Goal: Transaction & Acquisition: Purchase product/service

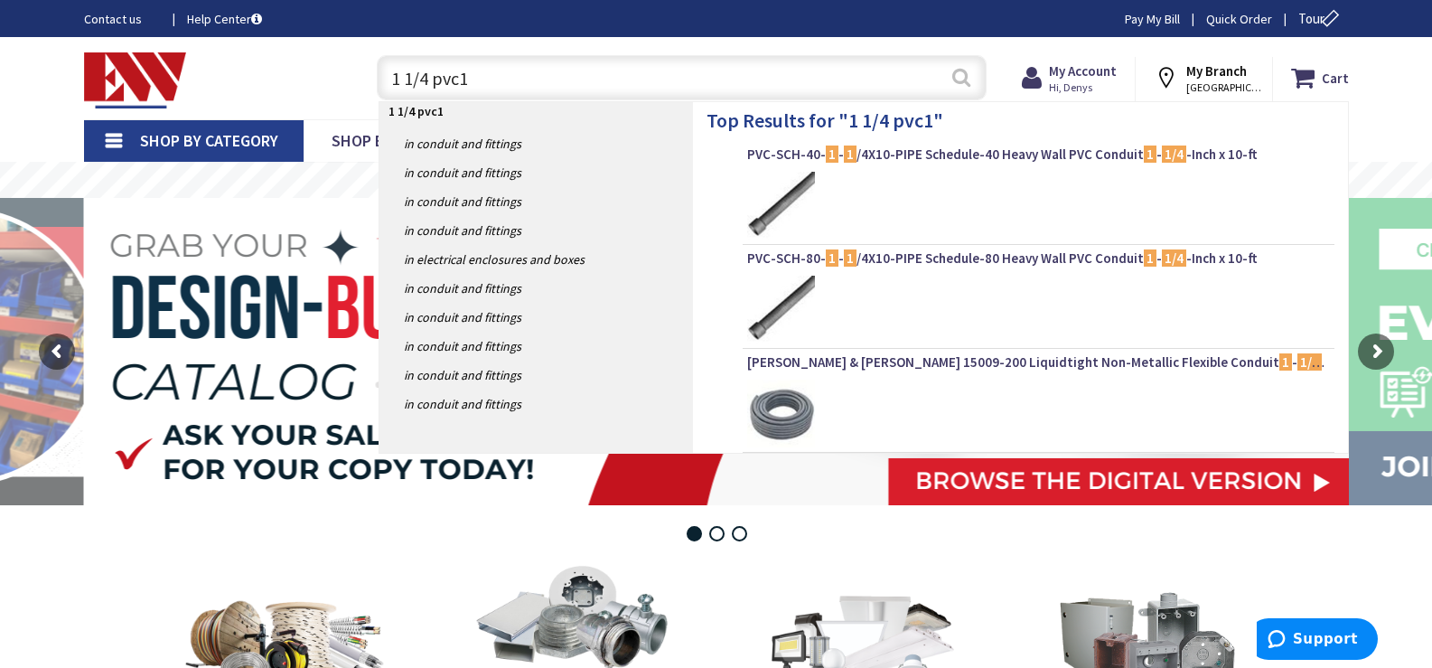
click at [961, 76] on button "Search" at bounding box center [960, 77] width 23 height 41
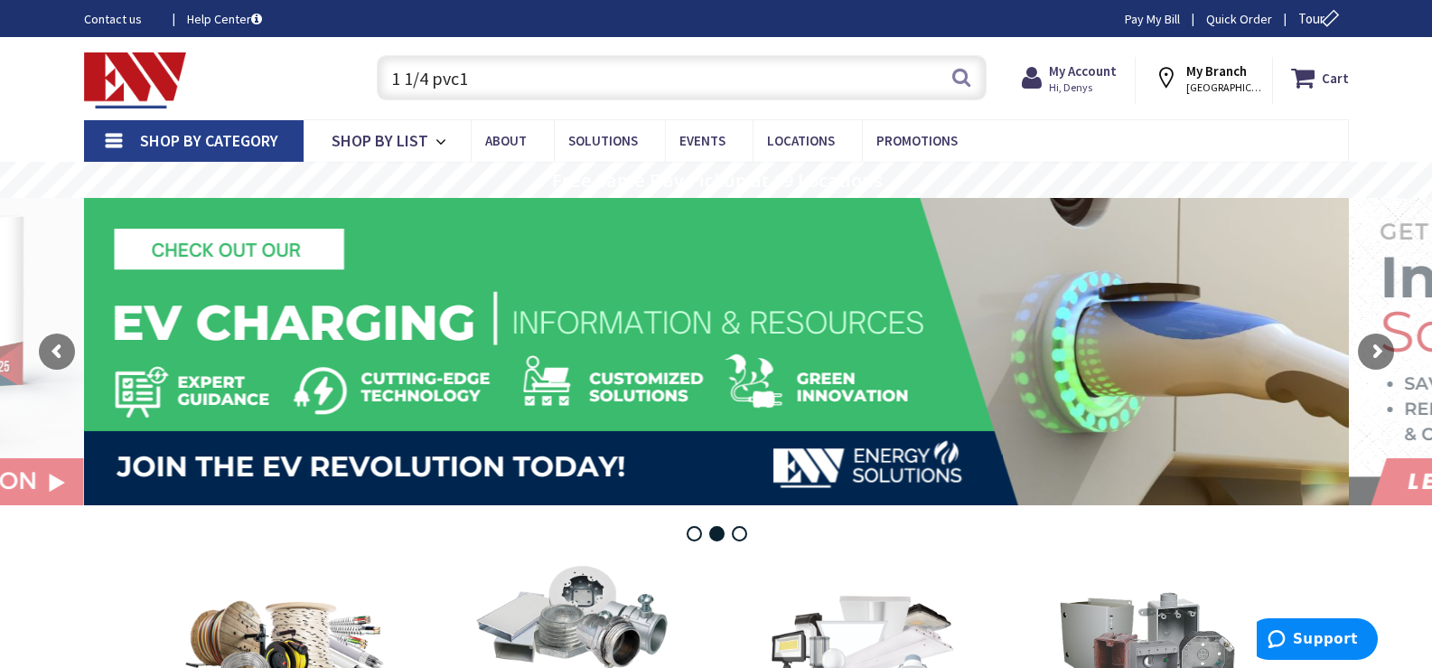
drag, startPoint x: 479, startPoint y: 65, endPoint x: 491, endPoint y: 70, distance: 13.8
click at [479, 69] on input "1 1/4 pvc1" at bounding box center [682, 77] width 610 height 45
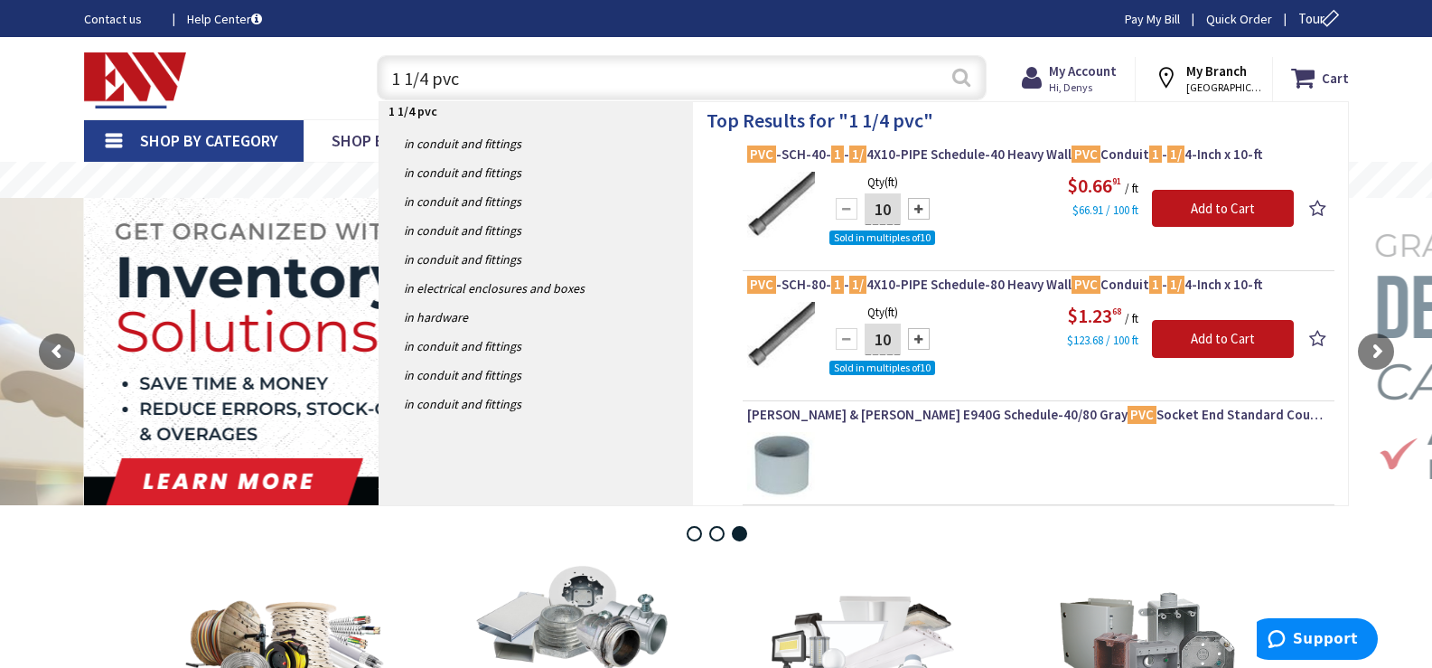
type input "1 1/4 pvc"
click at [958, 87] on button "Search" at bounding box center [960, 77] width 23 height 41
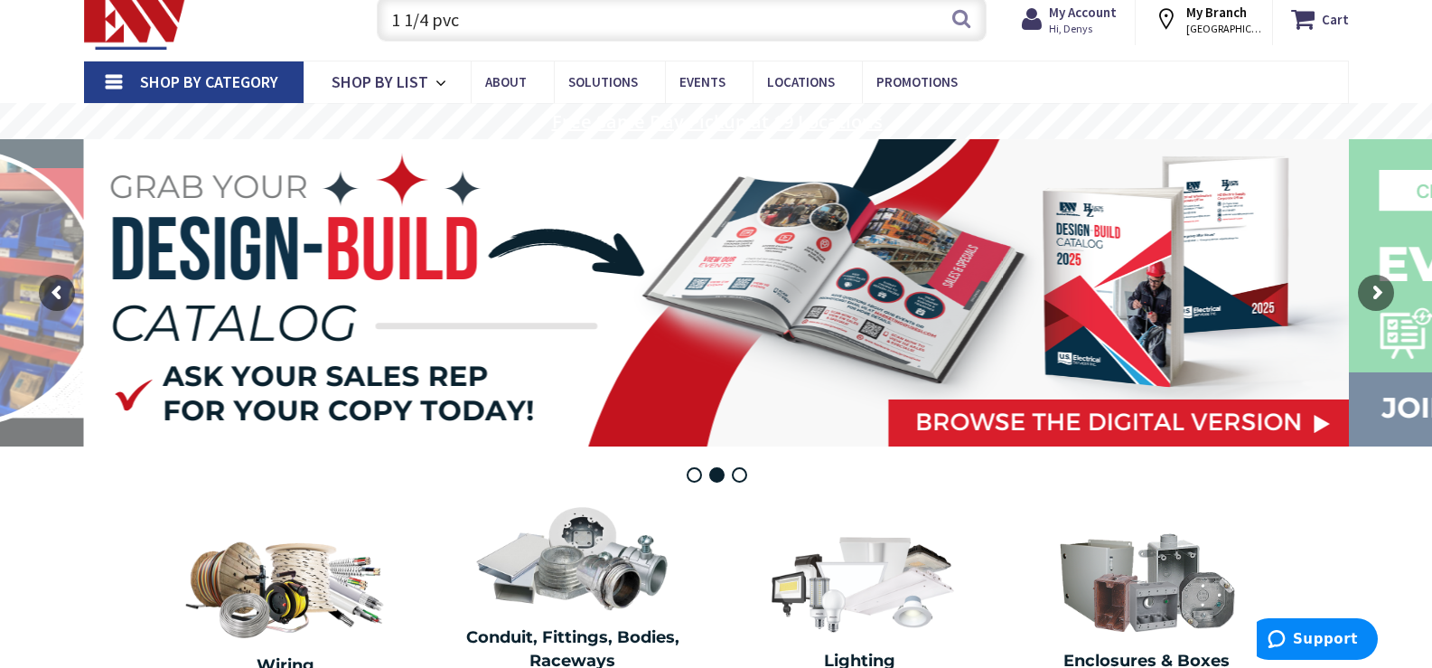
scroll to position [90, 0]
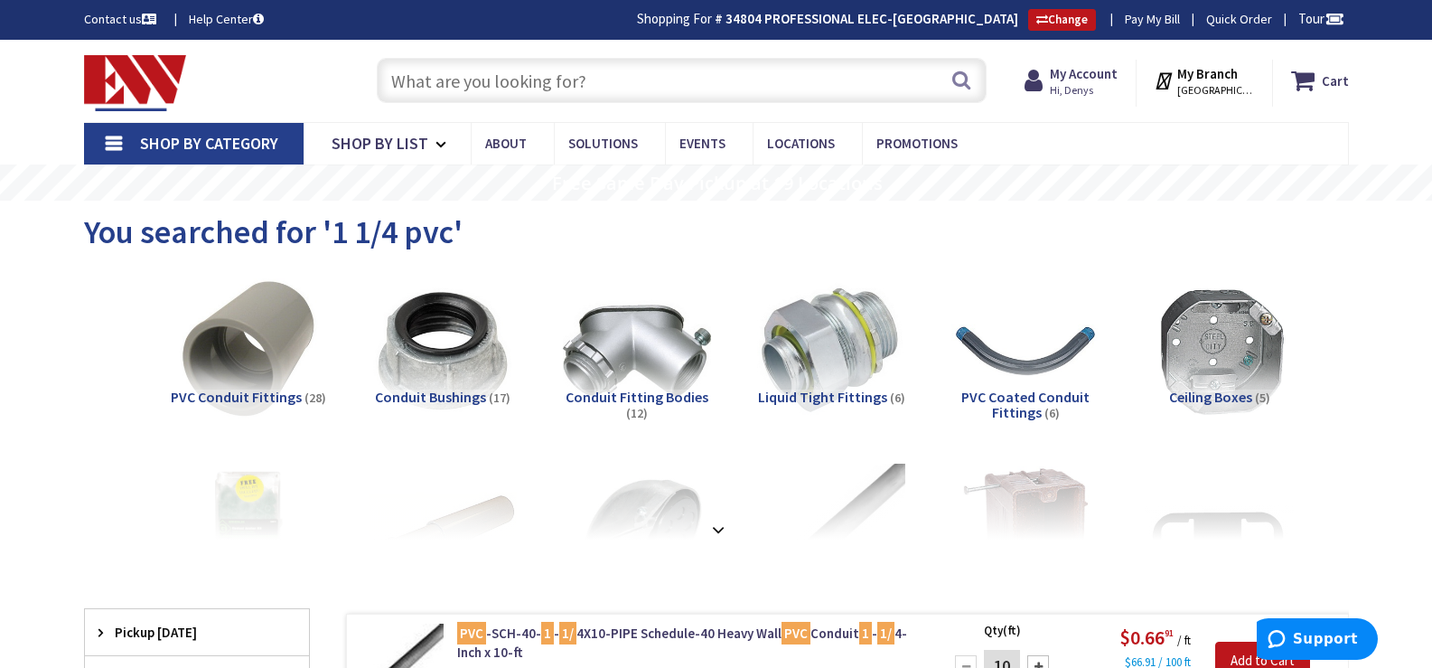
click at [598, 72] on input "text" at bounding box center [682, 80] width 610 height 45
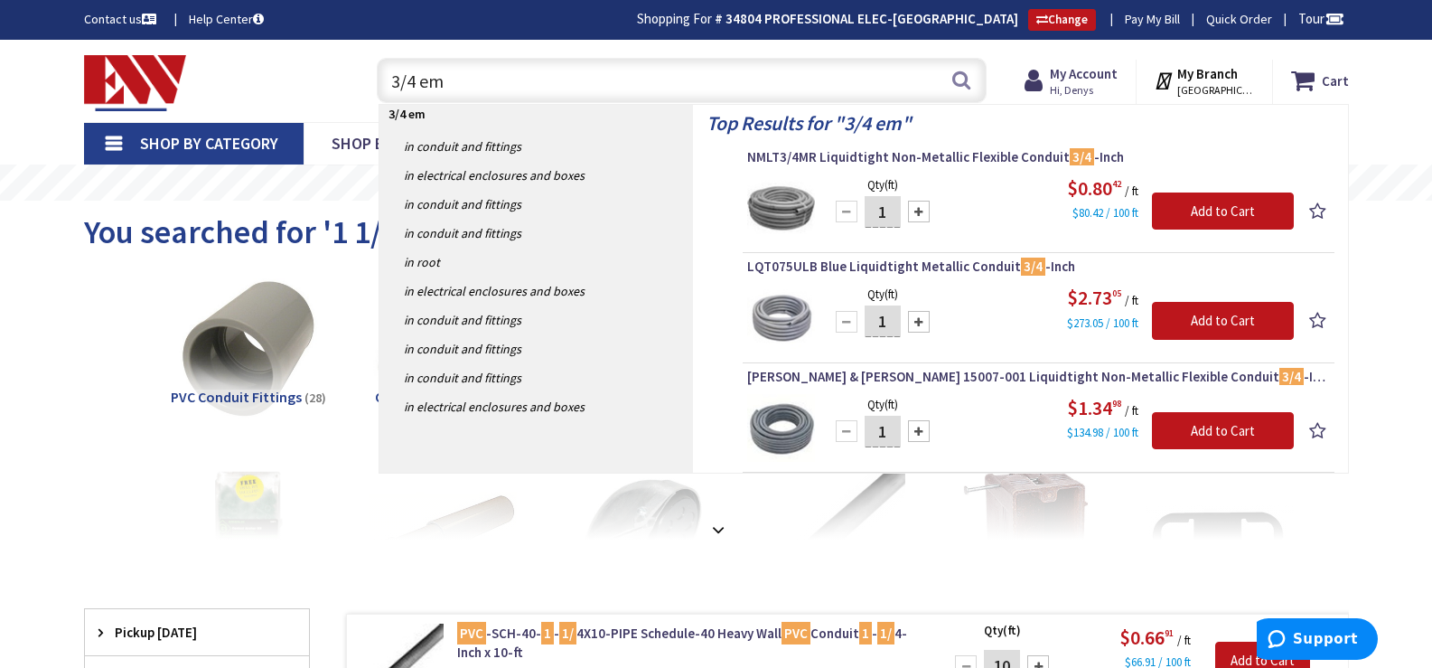
type input "3/4 emt"
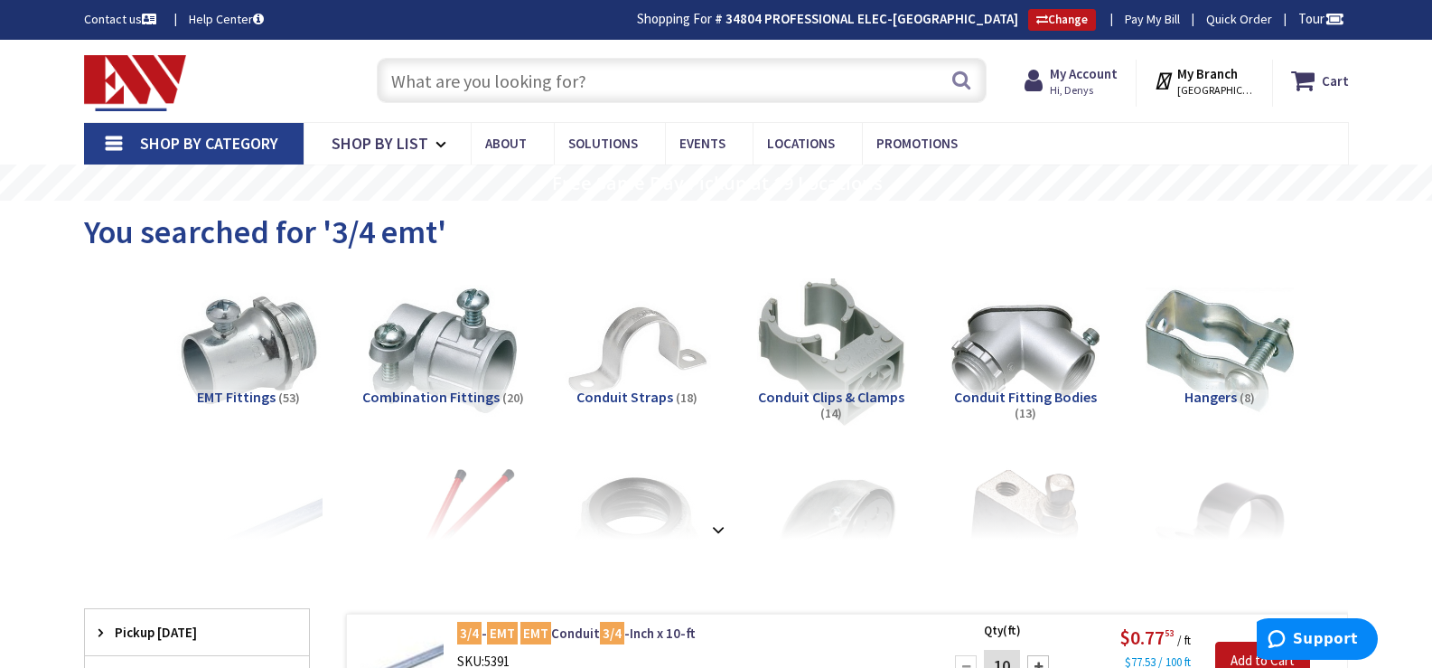
click at [683, 73] on input "text" at bounding box center [682, 80] width 610 height 45
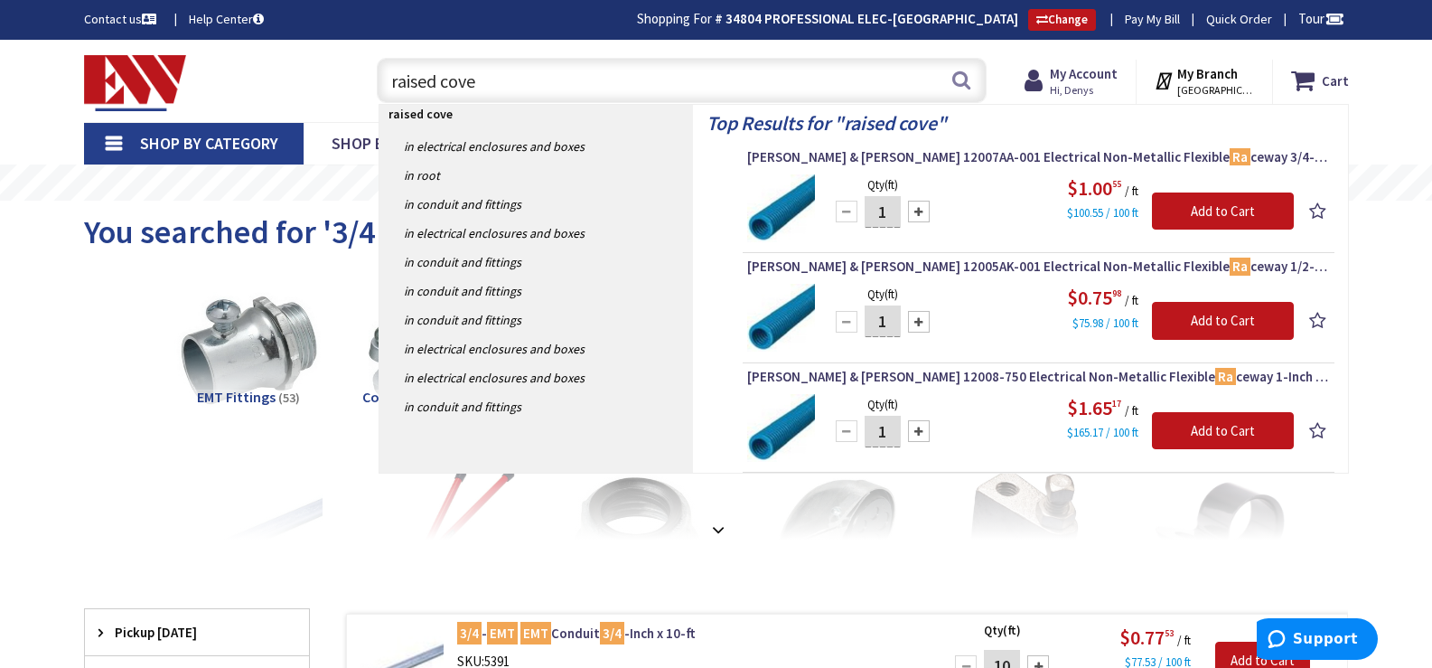
type input "raised cover"
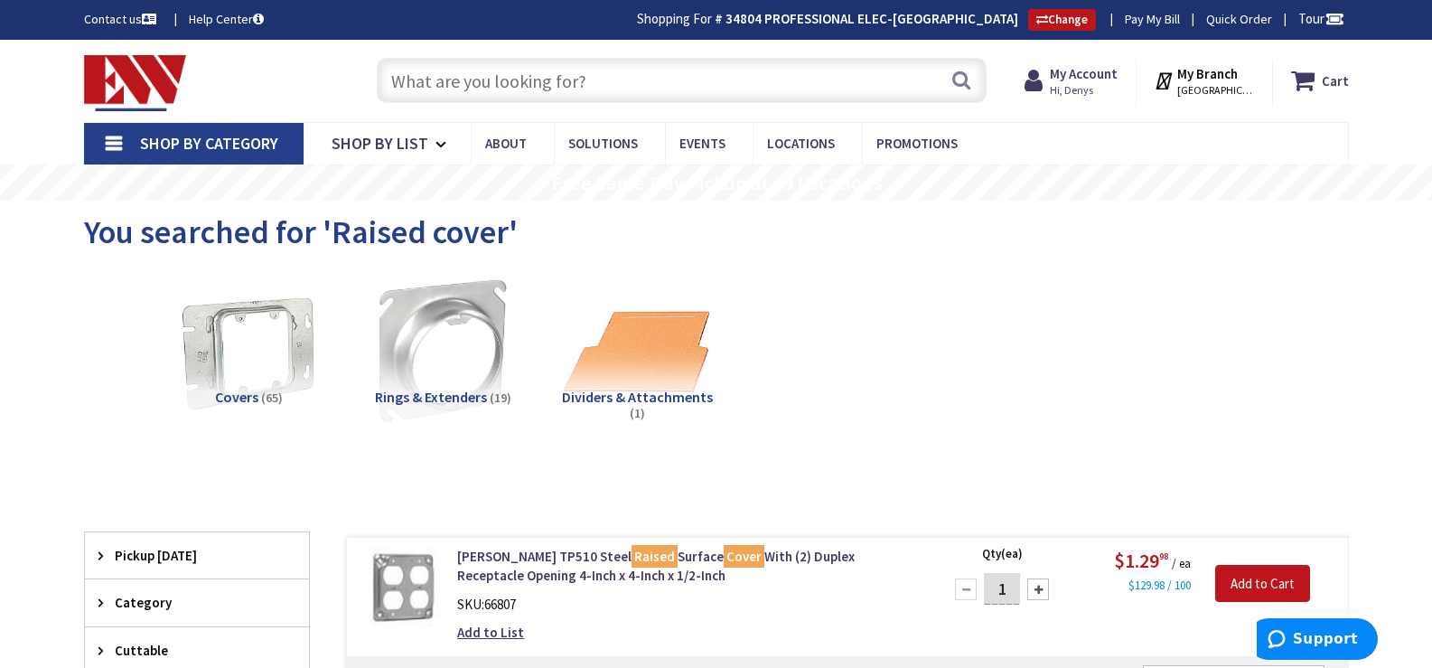
click at [670, 82] on input "text" at bounding box center [682, 80] width 610 height 45
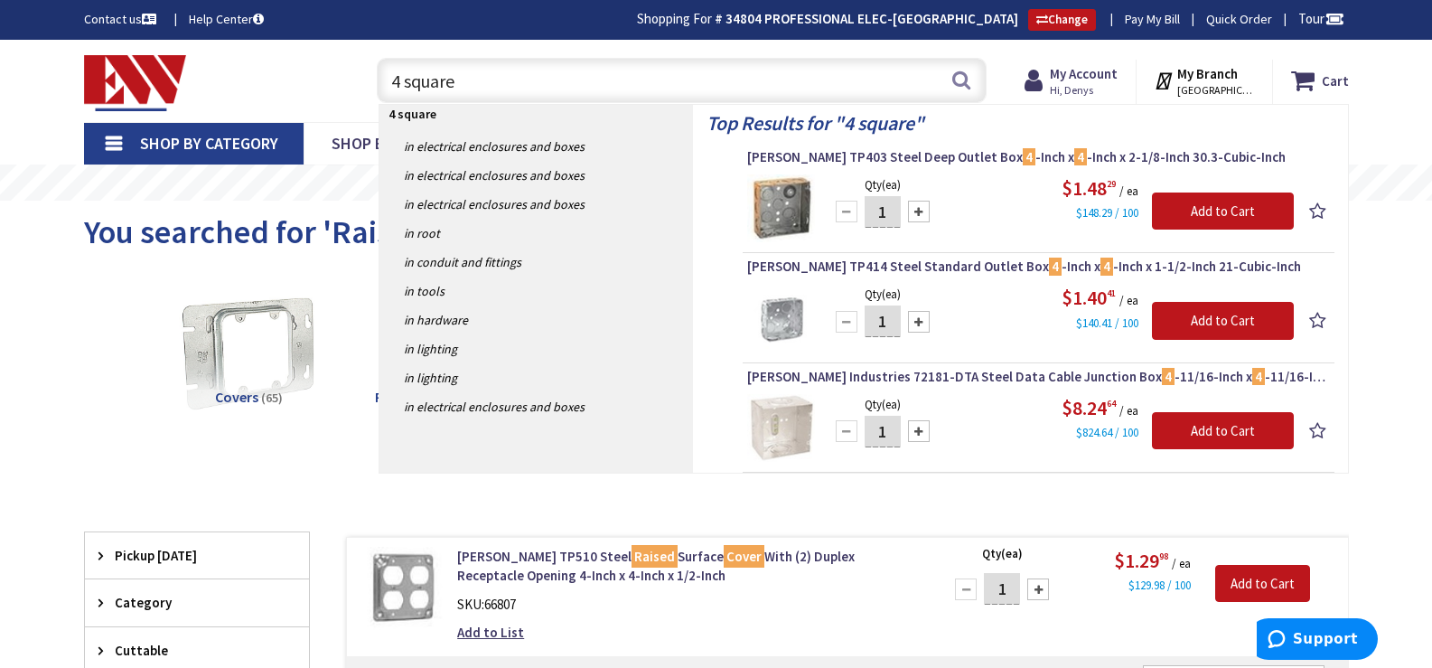
drag, startPoint x: 447, startPoint y: 92, endPoint x: 311, endPoint y: 103, distance: 136.8
click at [311, 103] on div "Toggle Nav 4 square 4 square Search Cart My Cart Close" at bounding box center [716, 81] width 1292 height 61
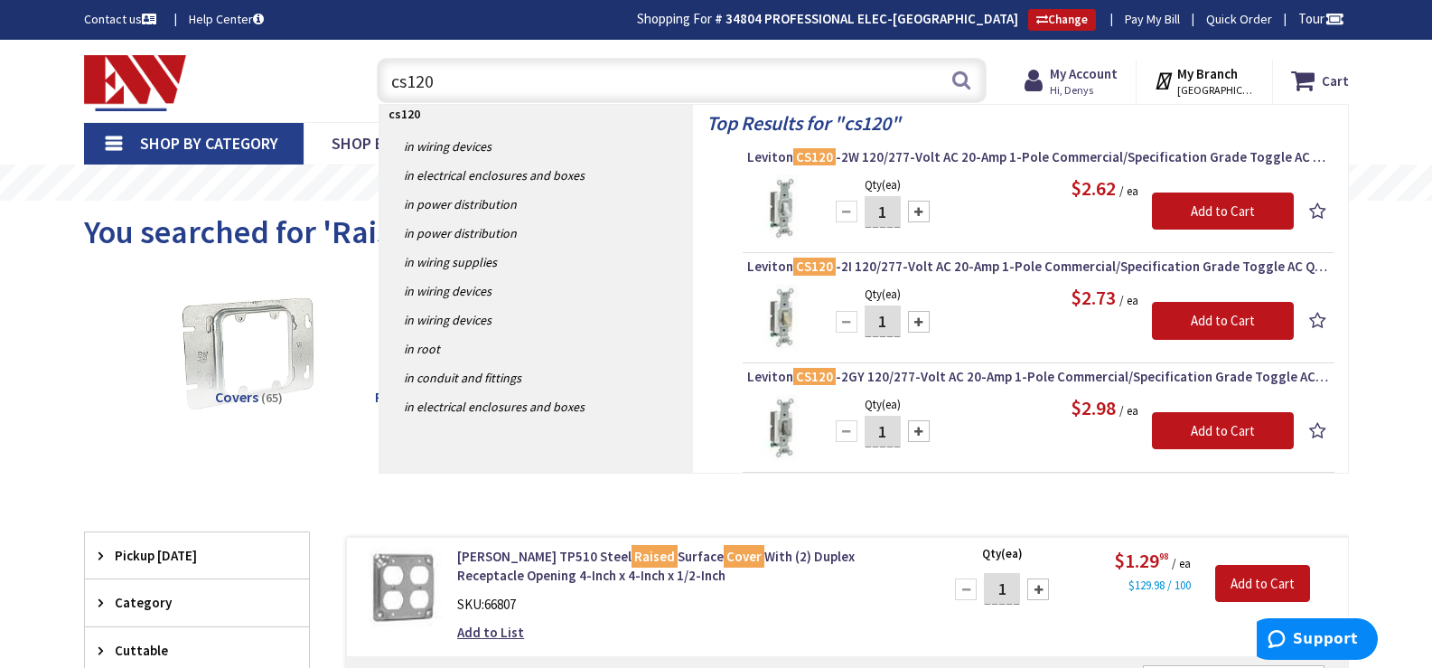
drag, startPoint x: 473, startPoint y: 79, endPoint x: 325, endPoint y: 83, distance: 148.2
click at [325, 83] on div "Toggle Nav cs120 cs120 Search Cart My Cart Close" at bounding box center [716, 81] width 1292 height 61
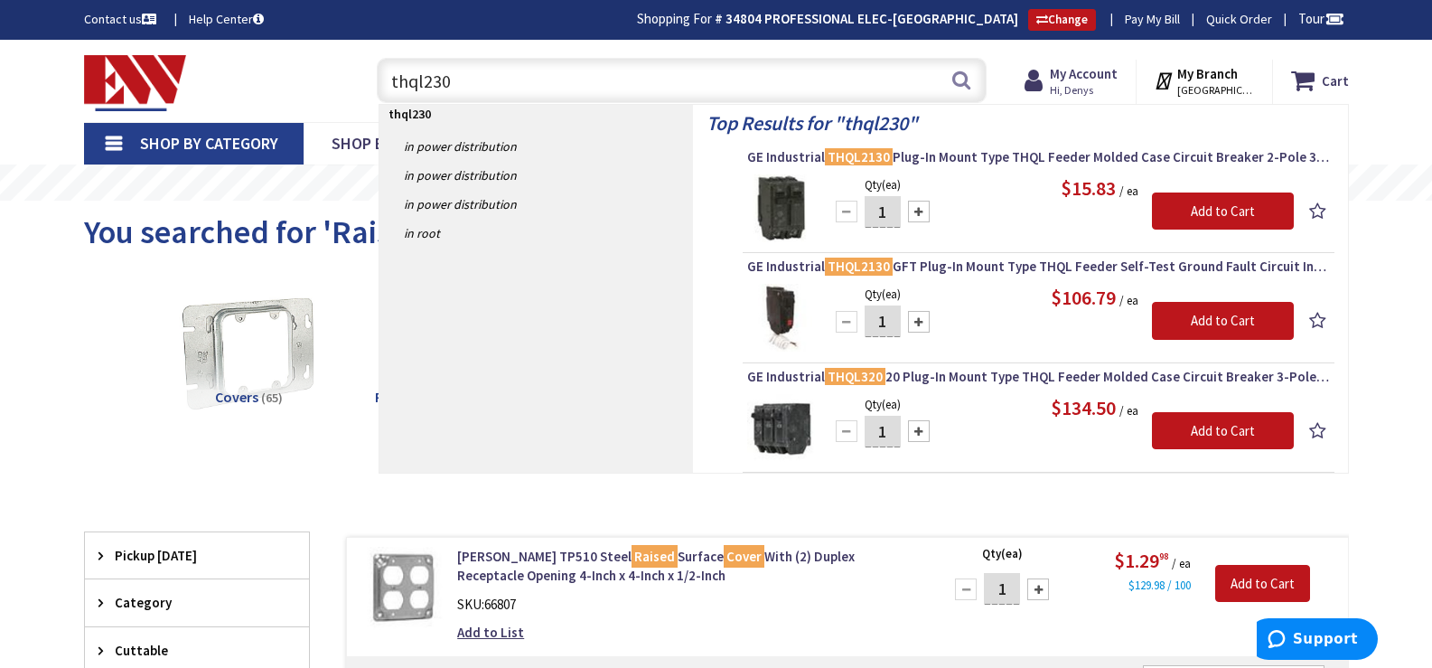
drag, startPoint x: 473, startPoint y: 76, endPoint x: 390, endPoint y: 93, distance: 84.9
click at [390, 93] on input "thql230" at bounding box center [682, 80] width 610 height 45
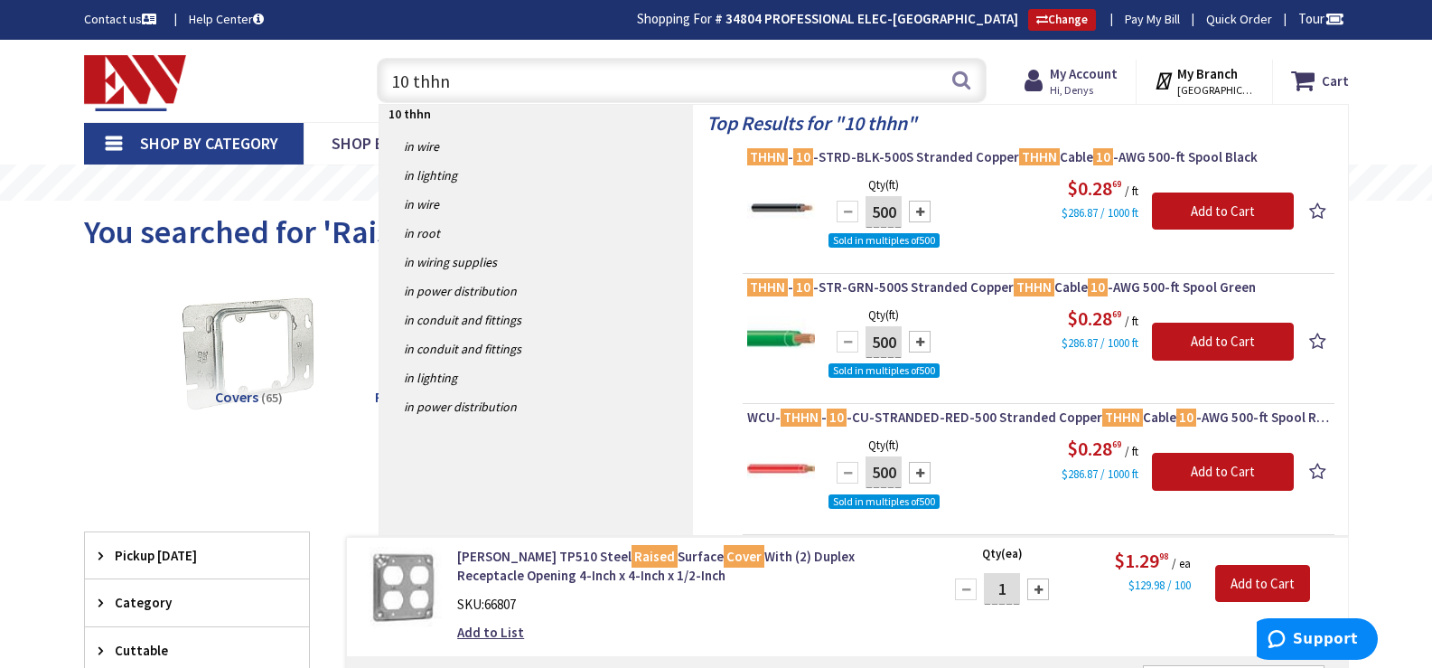
drag, startPoint x: 407, startPoint y: 83, endPoint x: 382, endPoint y: 86, distance: 25.4
click at [382, 86] on input "10 thhn" at bounding box center [682, 80] width 610 height 45
type input "6 thhn"
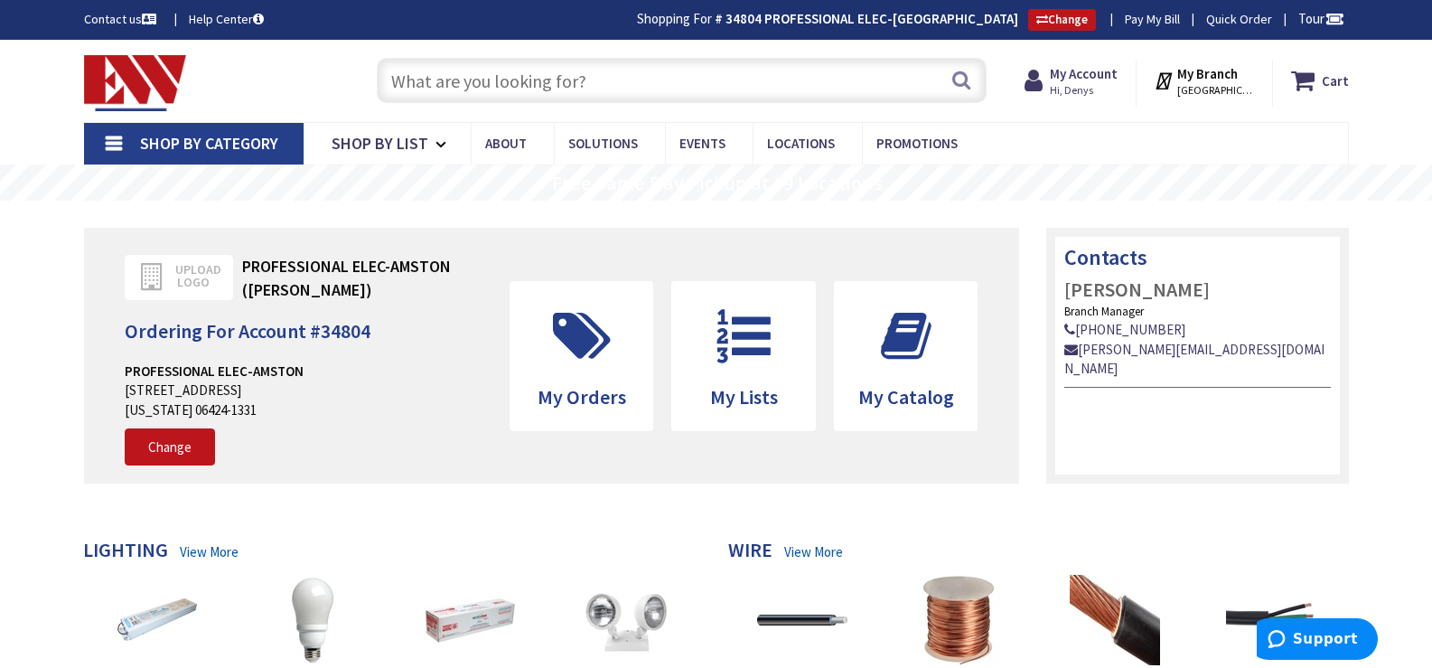
click at [491, 90] on input "text" at bounding box center [682, 80] width 610 height 45
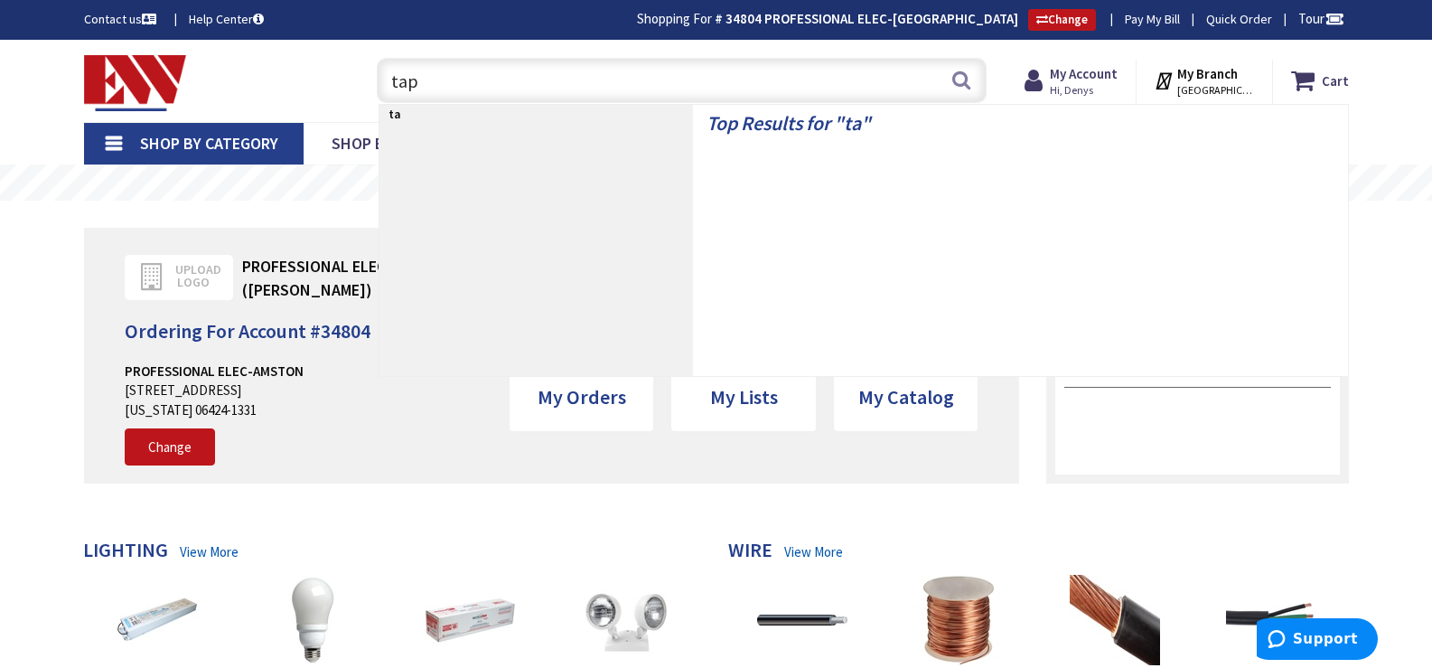
type input "tape"
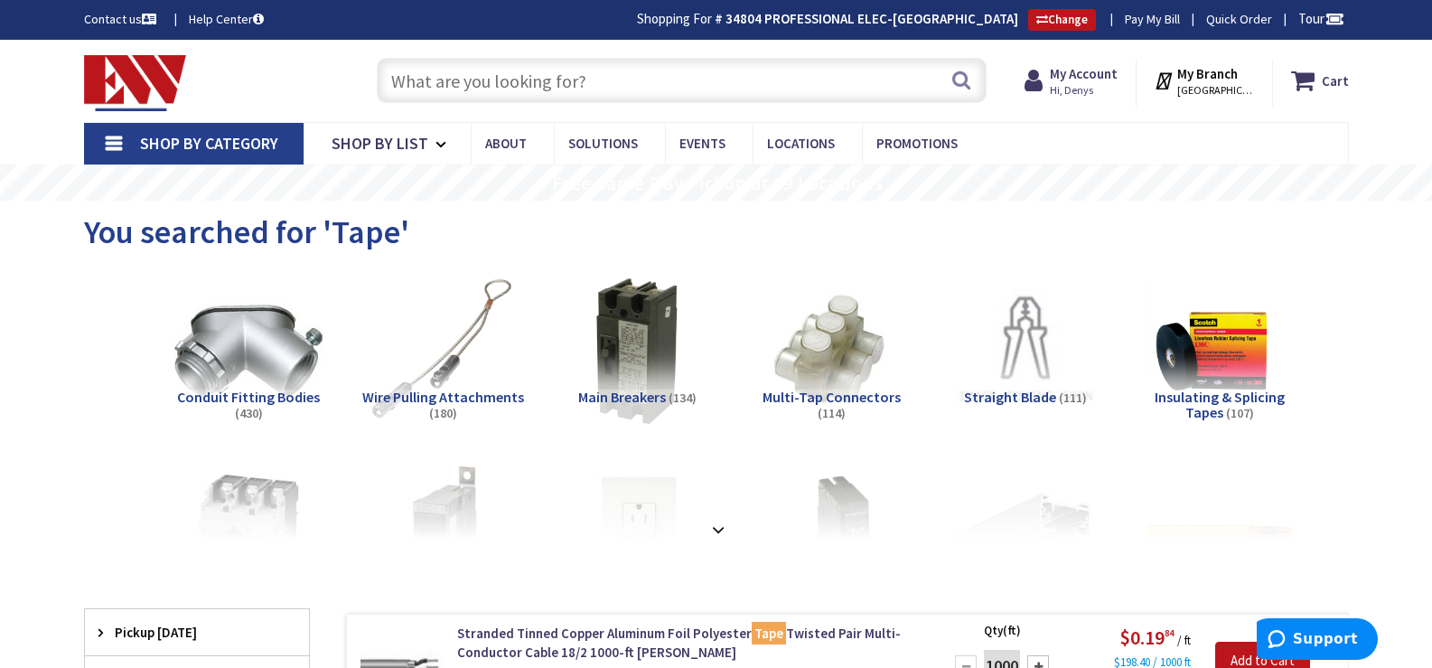
click at [575, 90] on input "text" at bounding box center [682, 80] width 610 height 45
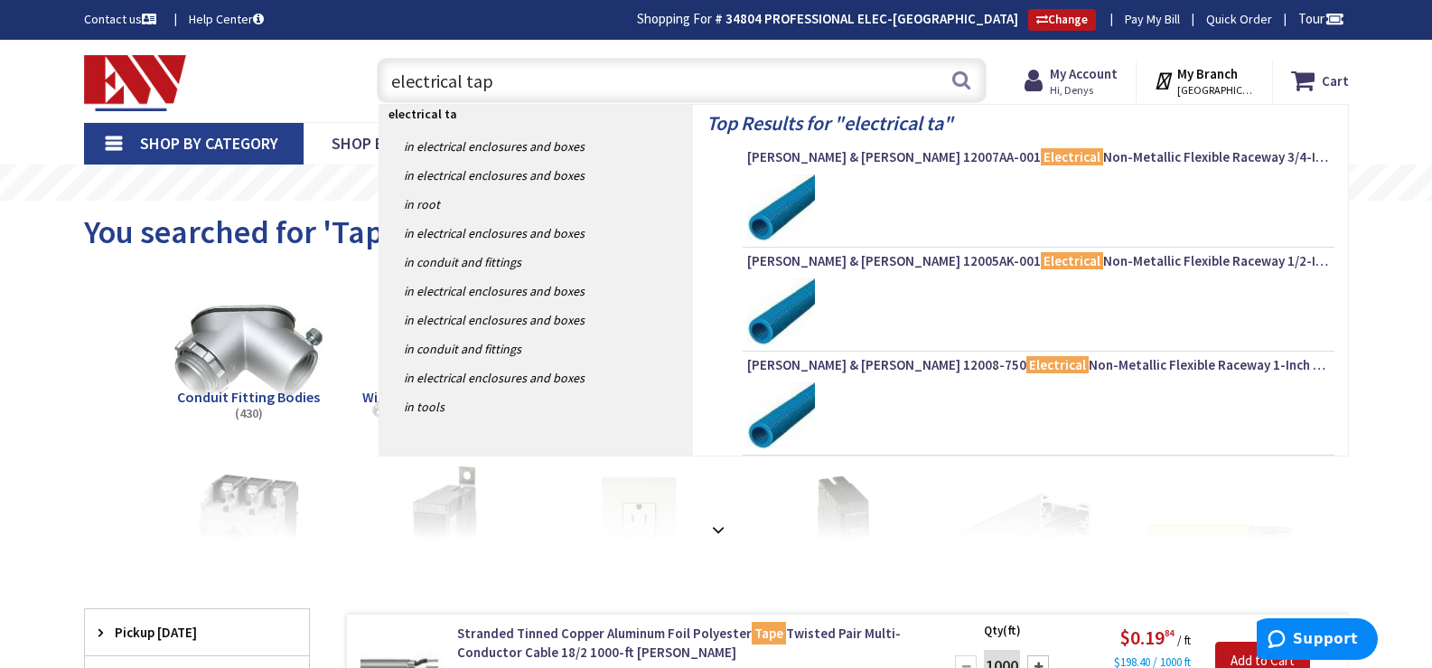
type input "electrical tape"
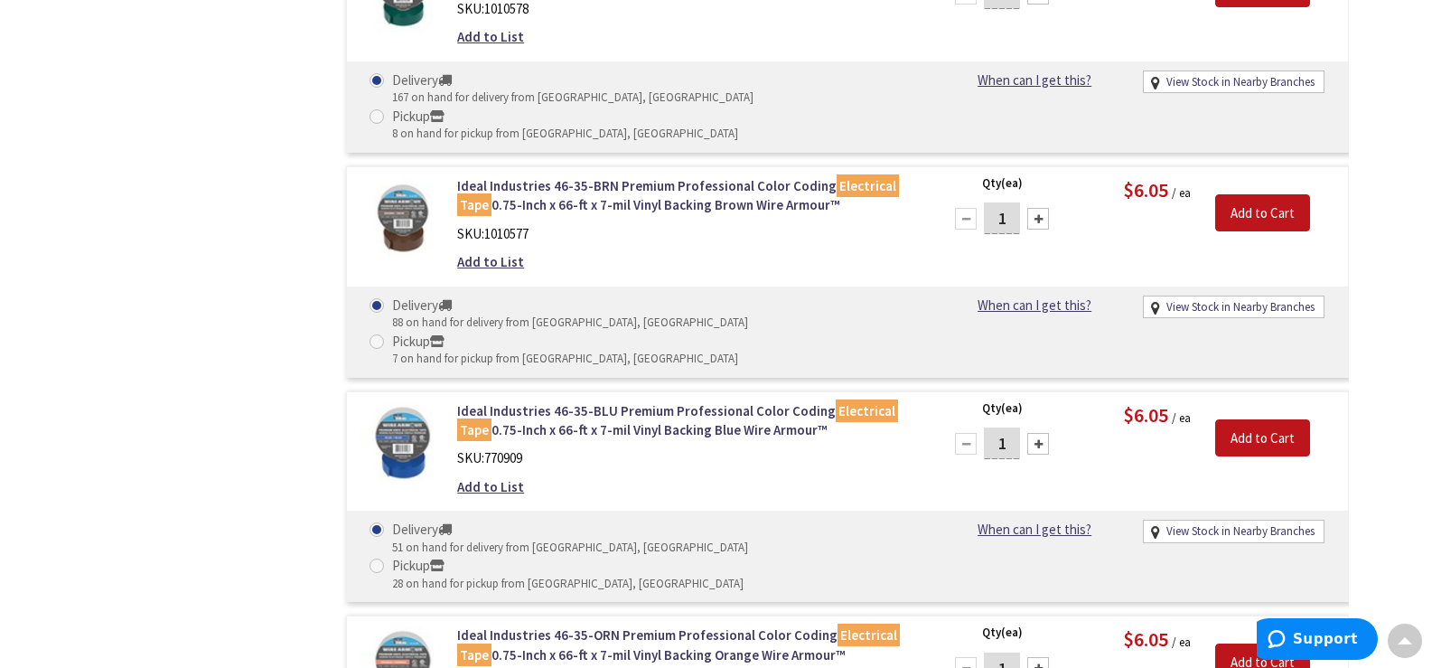
scroll to position [4517, 0]
